Goal: Information Seeking & Learning: Learn about a topic

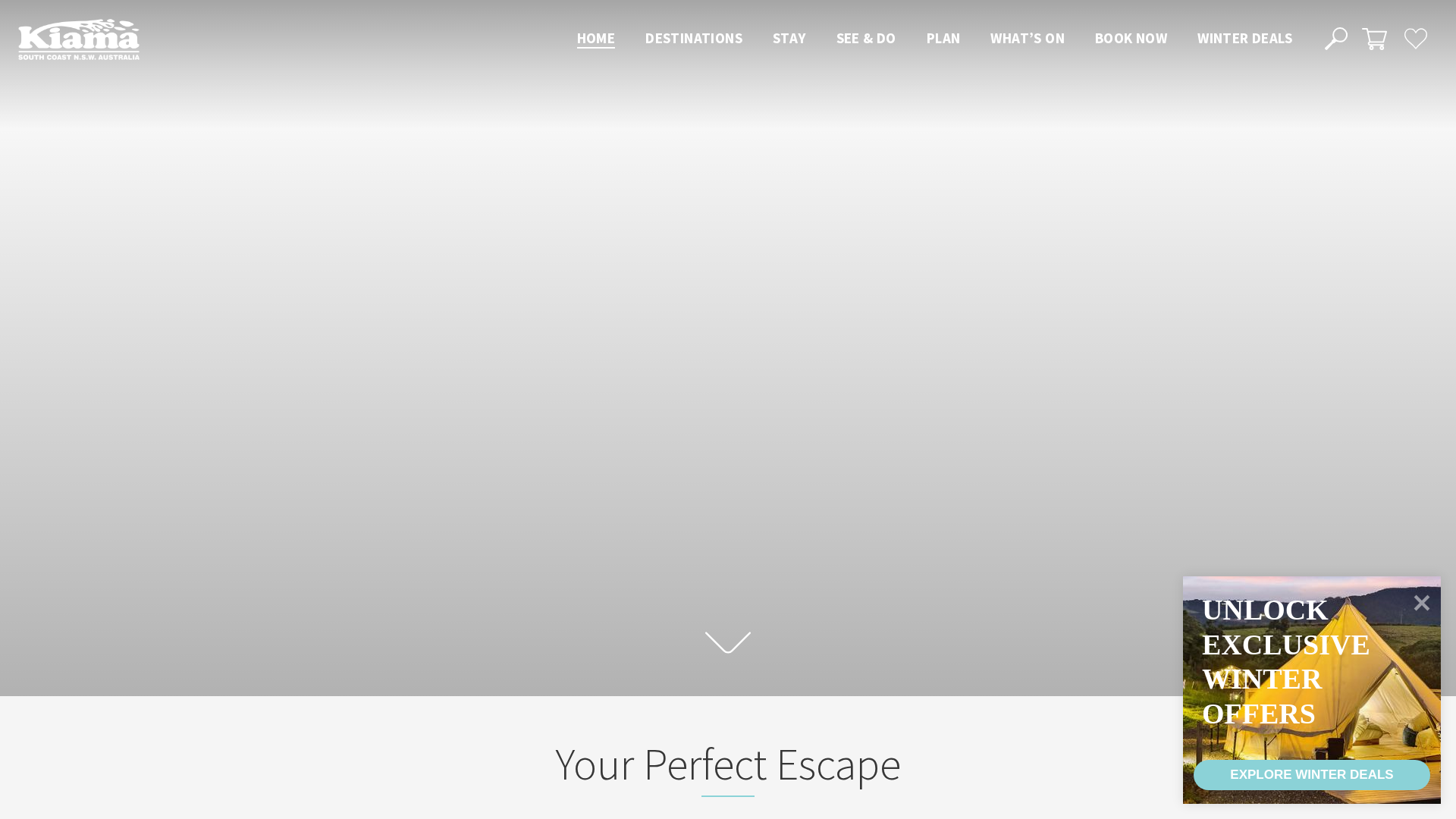
scroll to position [240, 1445]
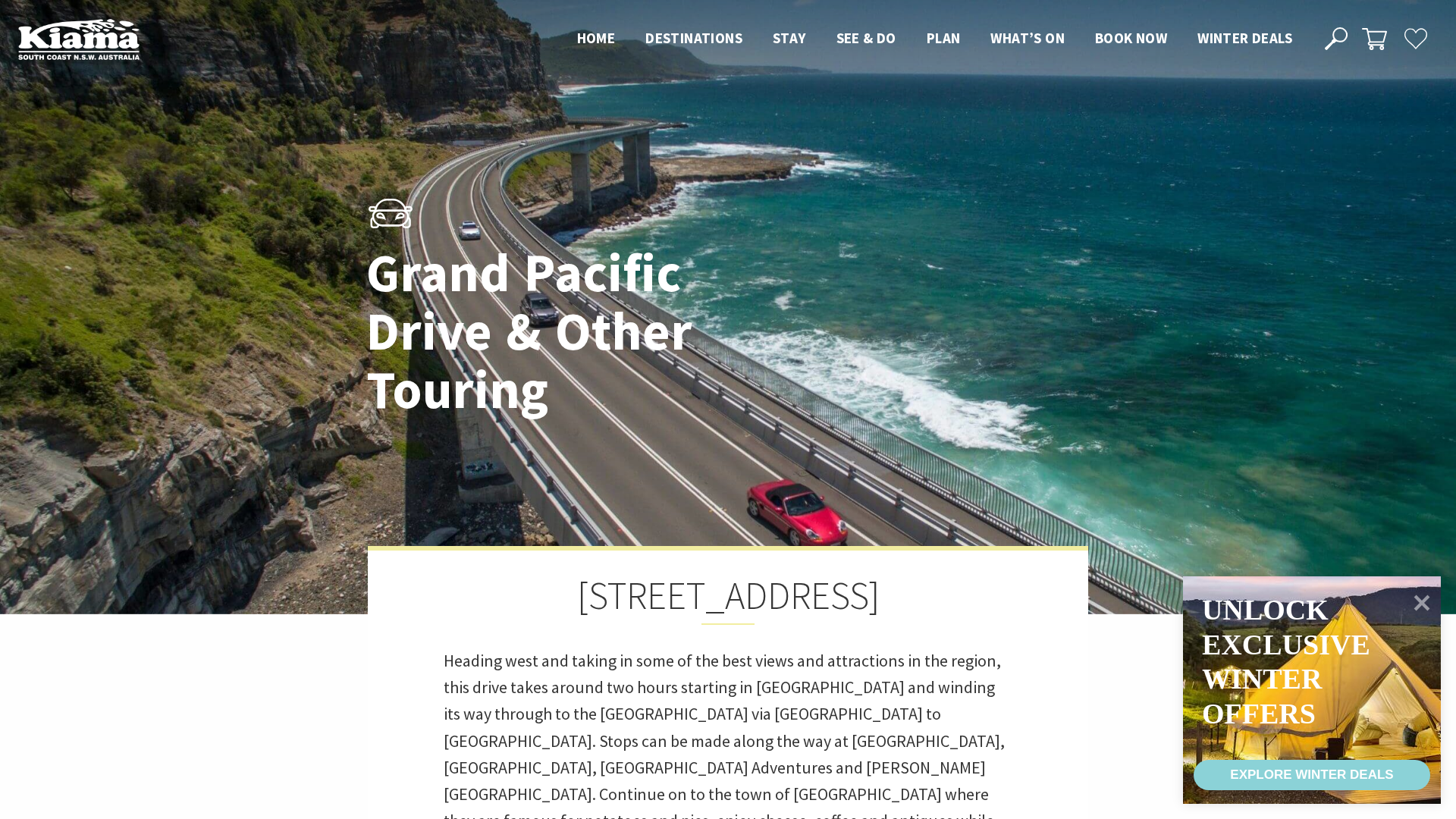
scroll to position [447, 907]
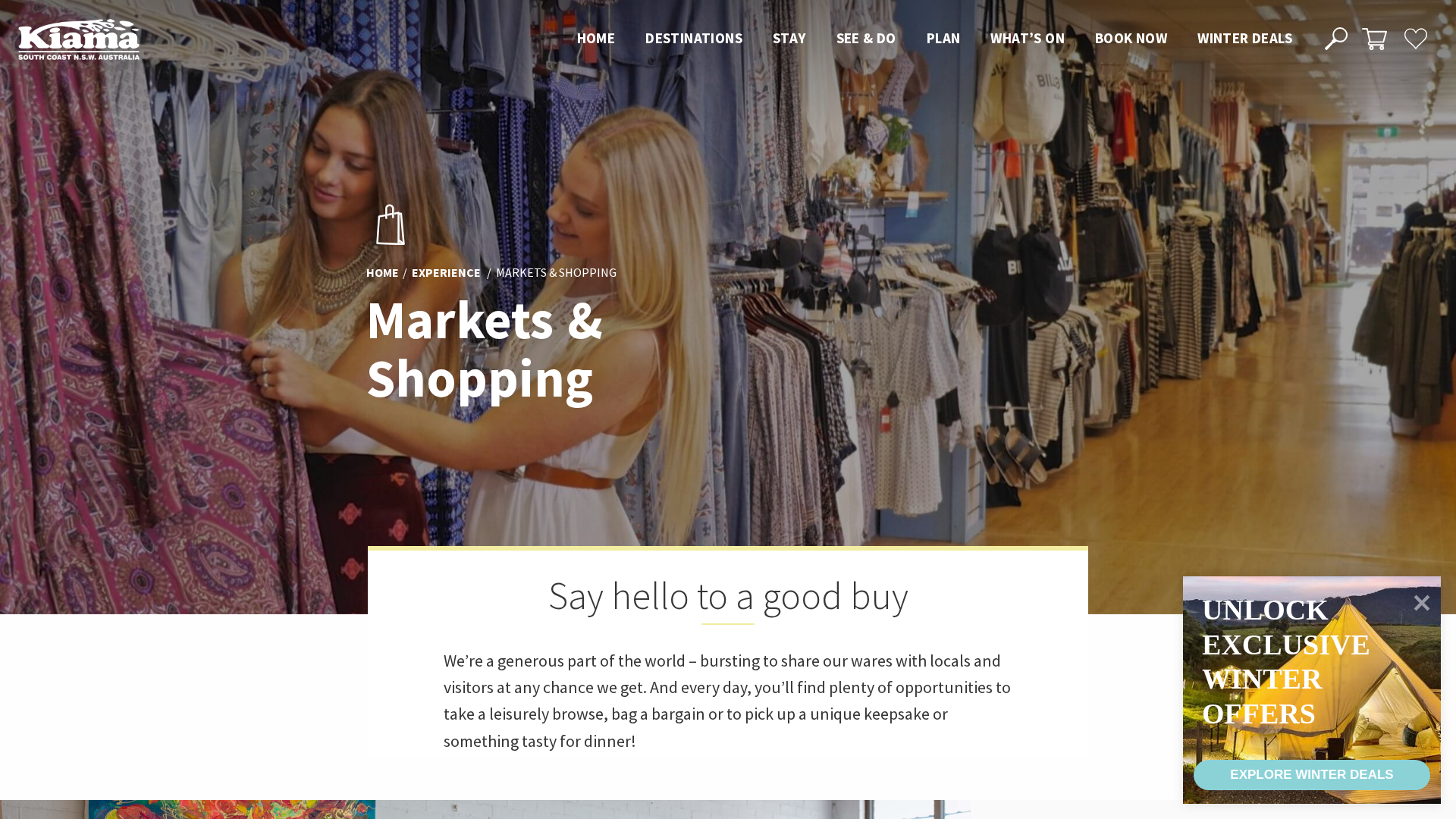
scroll to position [395, 1452]
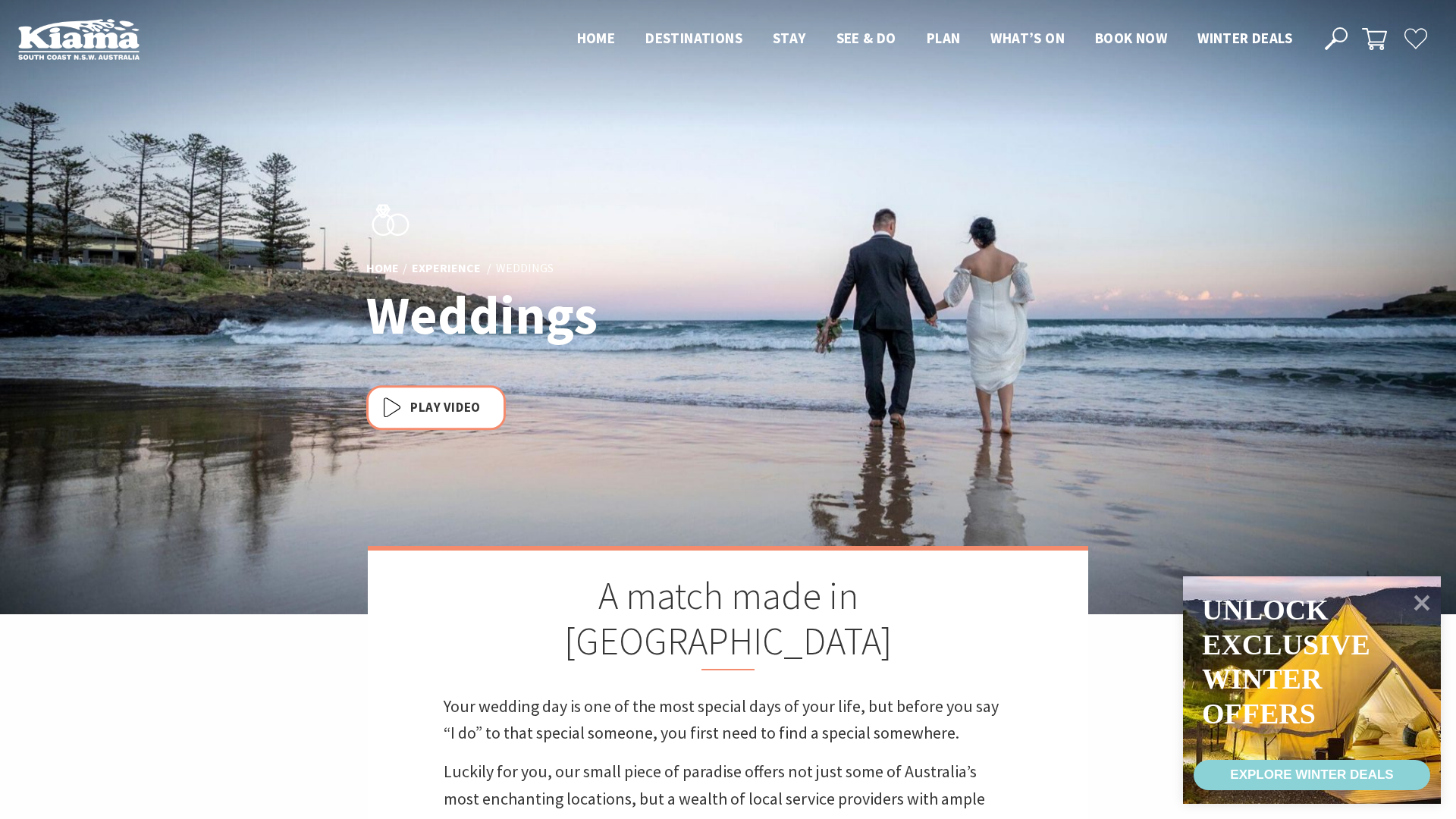
scroll to position [537, 1452]
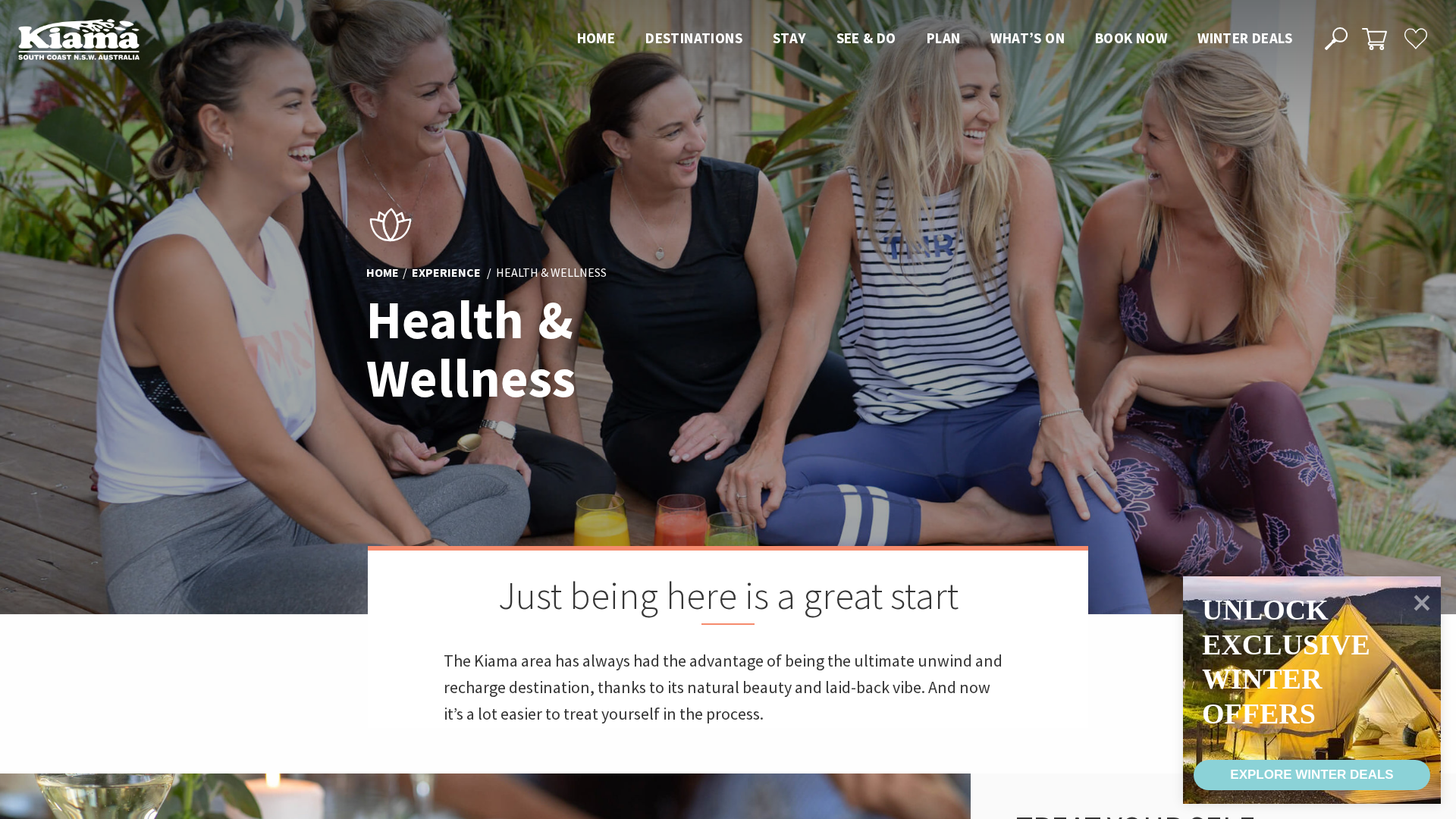
scroll to position [488, 1452]
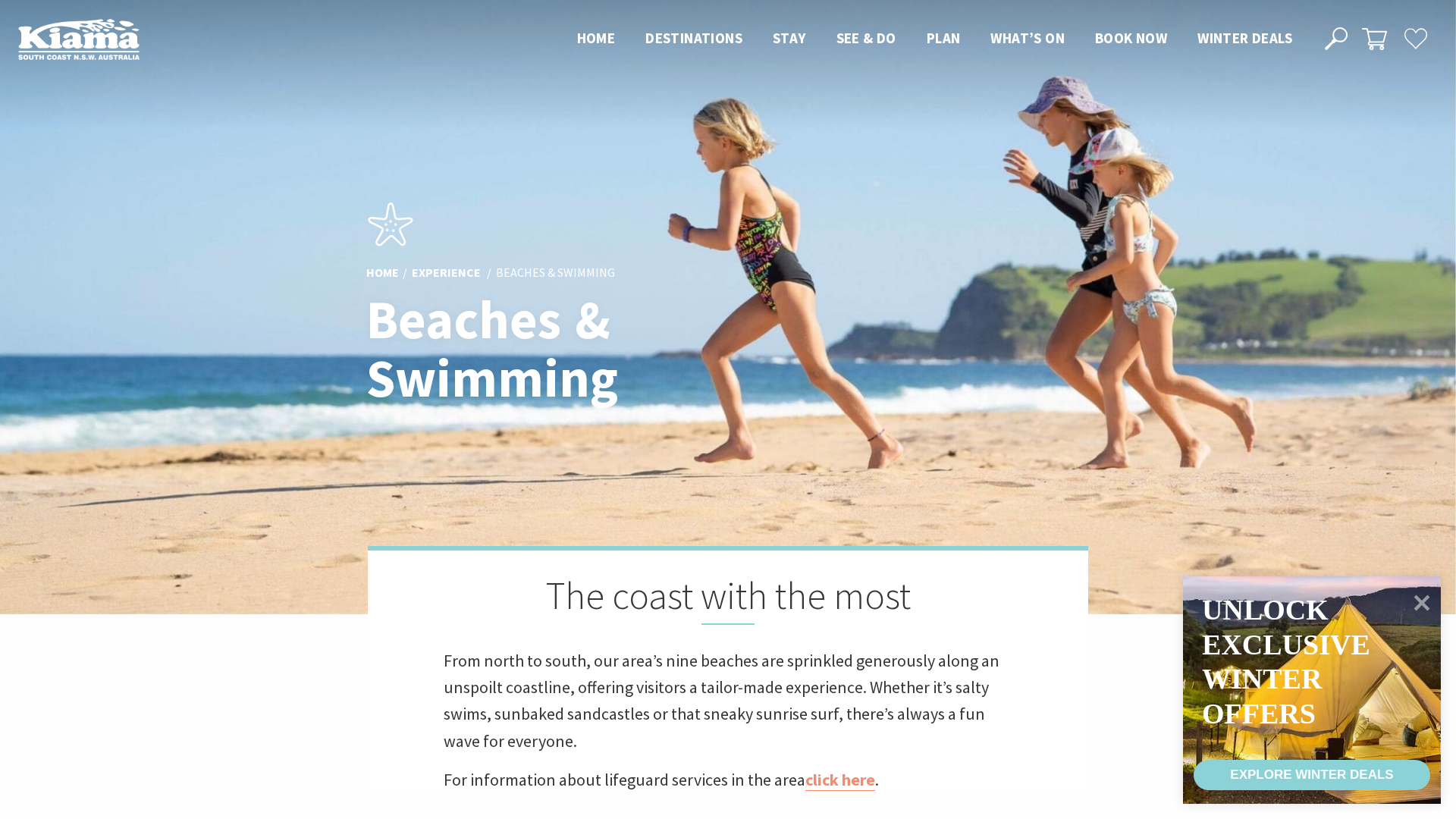
scroll to position [7, 7]
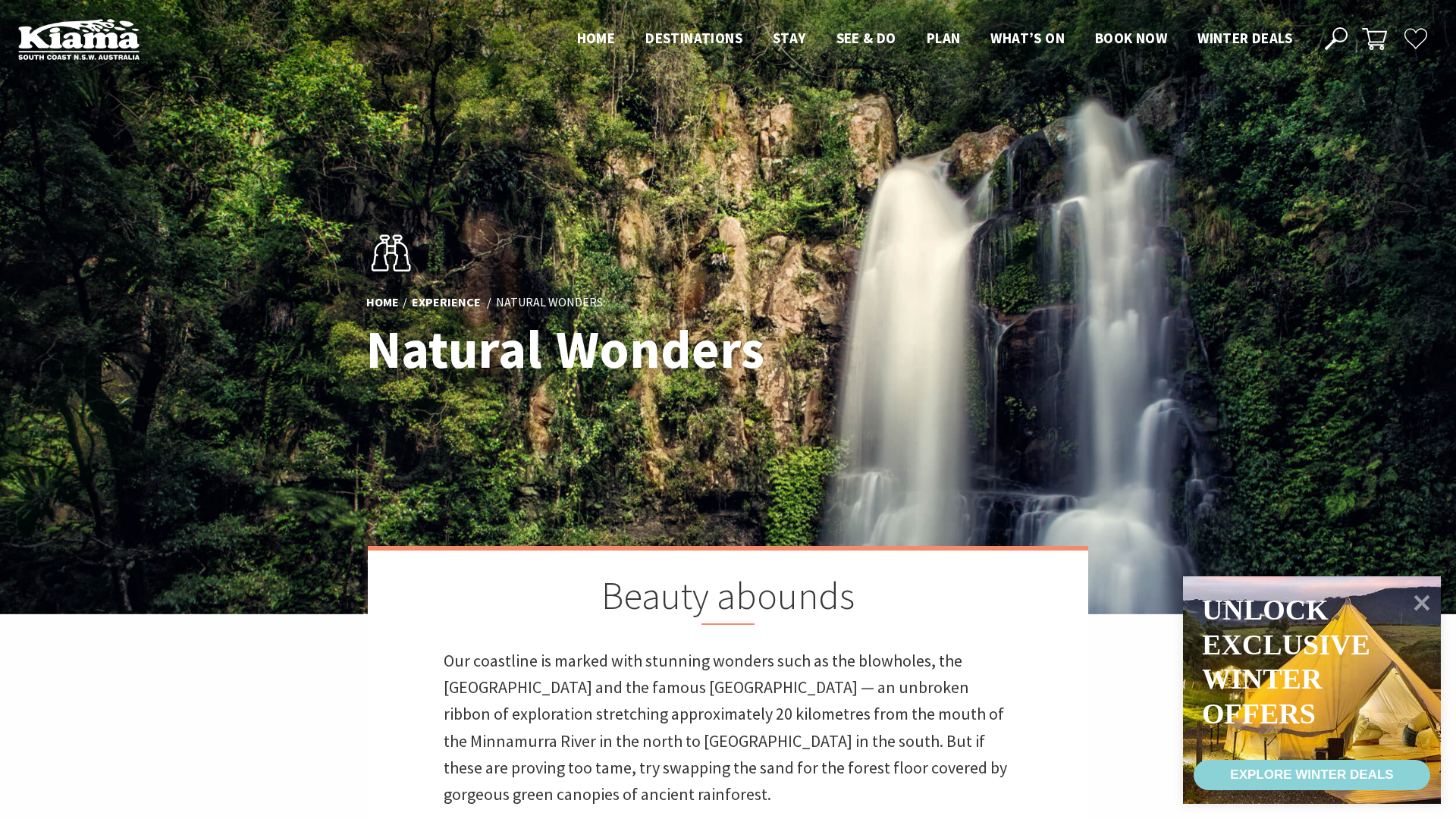
scroll to position [765, 907]
